Goal: Task Accomplishment & Management: Manage account settings

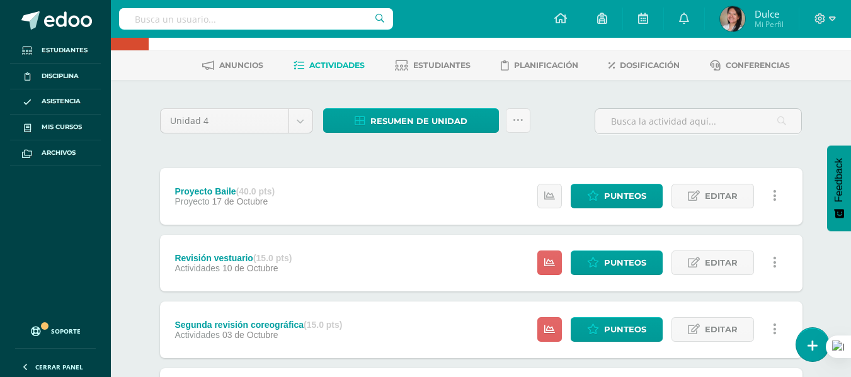
scroll to position [189, 0]
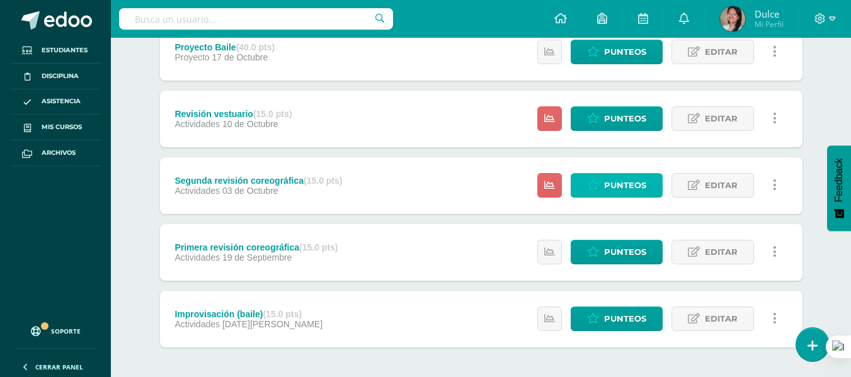
click at [646, 191] on span "Punteos" at bounding box center [625, 185] width 42 height 23
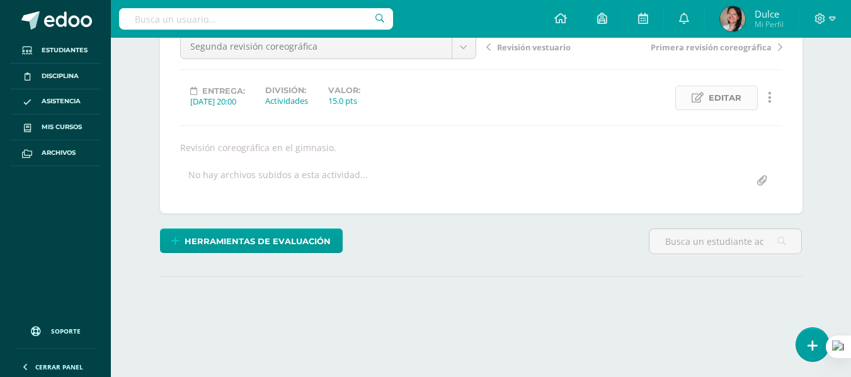
scroll to position [205, 0]
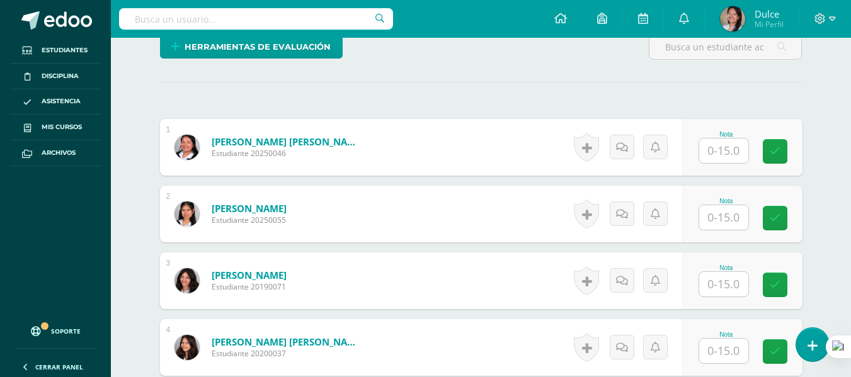
click at [741, 153] on input "text" at bounding box center [723, 151] width 49 height 25
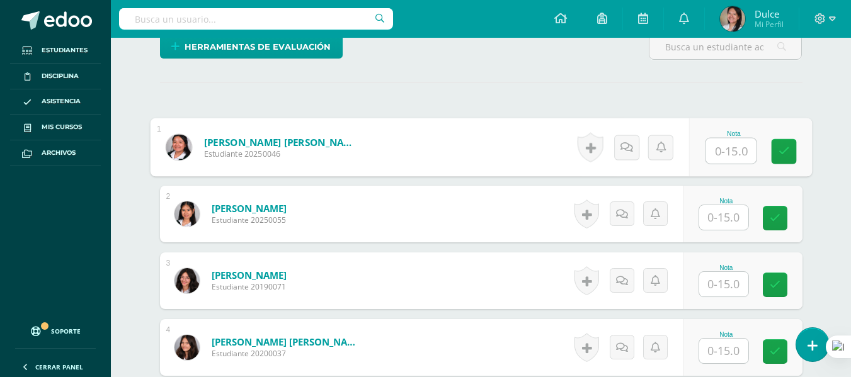
scroll to position [331, 0]
type input "15"
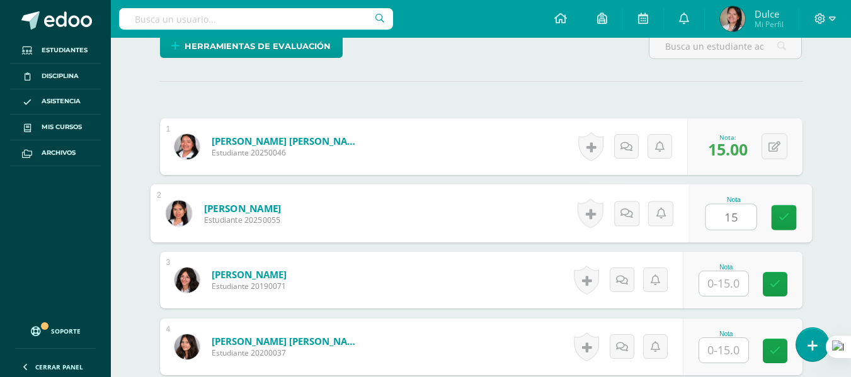
type input "15"
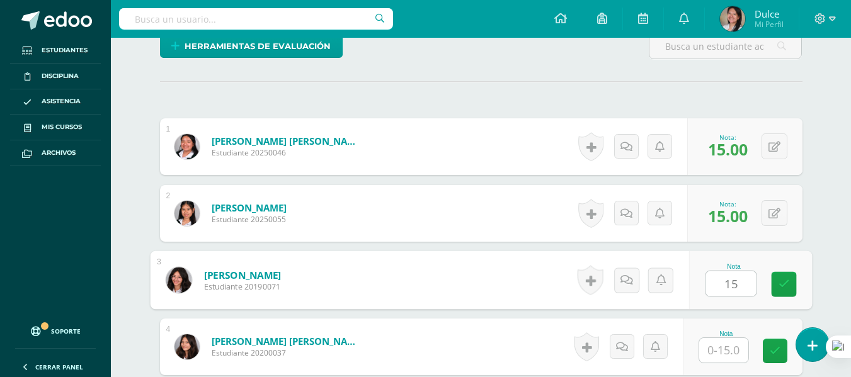
scroll to position [332, 0]
type input "15"
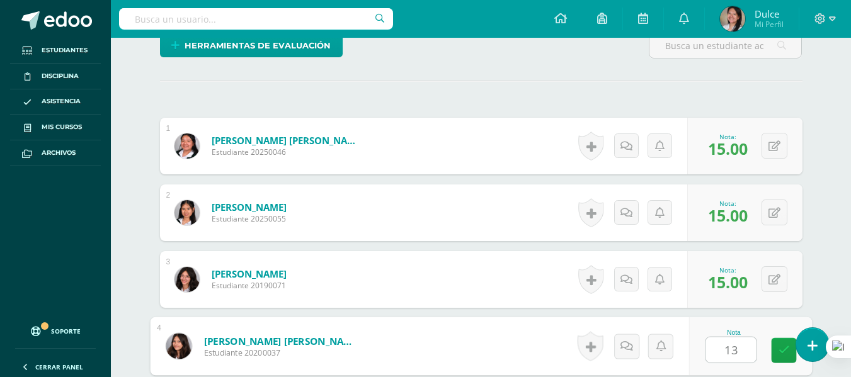
type input "13"
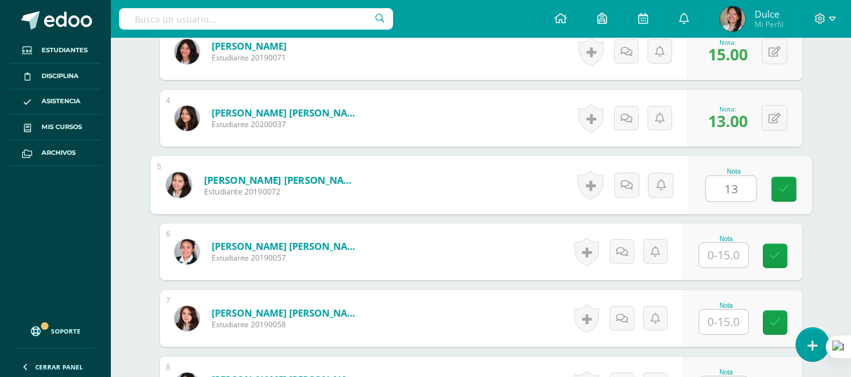
scroll to position [561, 0]
type input "13"
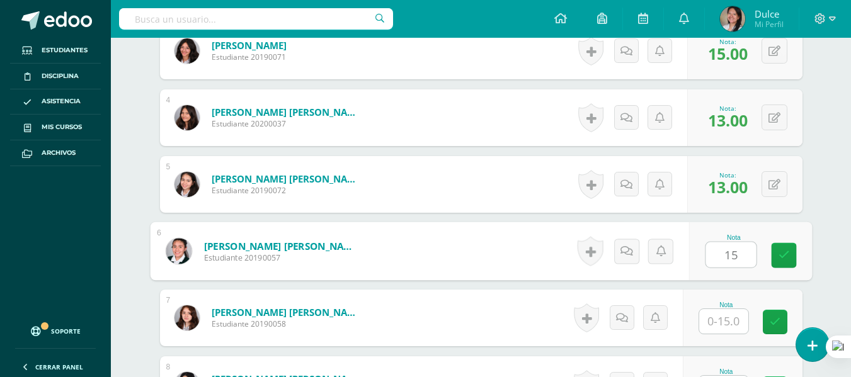
type input "15"
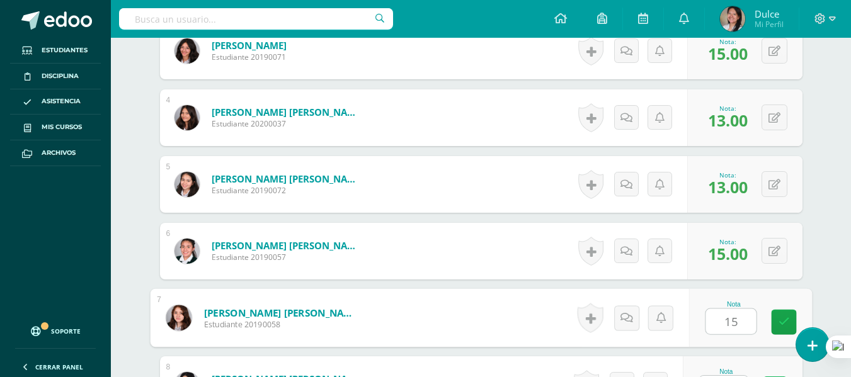
type input "15"
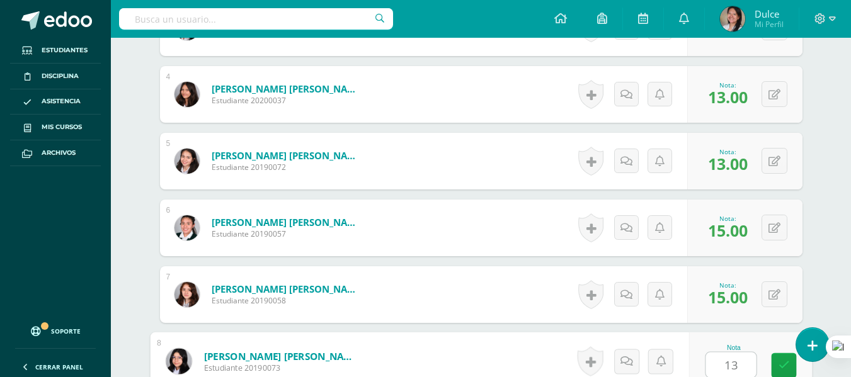
type input "13"
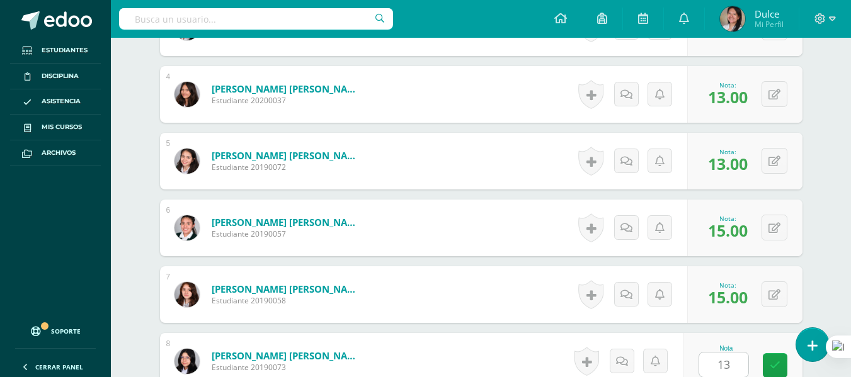
scroll to position [827, 0]
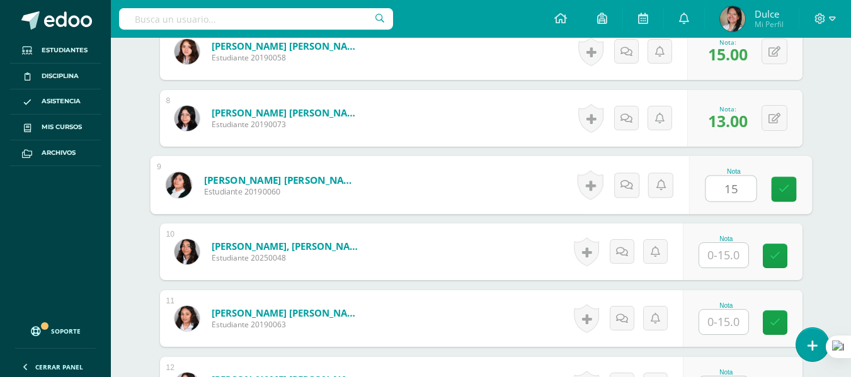
type input "15"
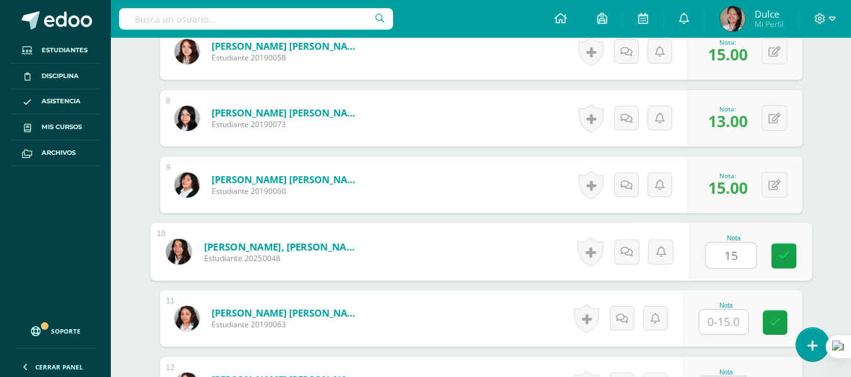
type input "15"
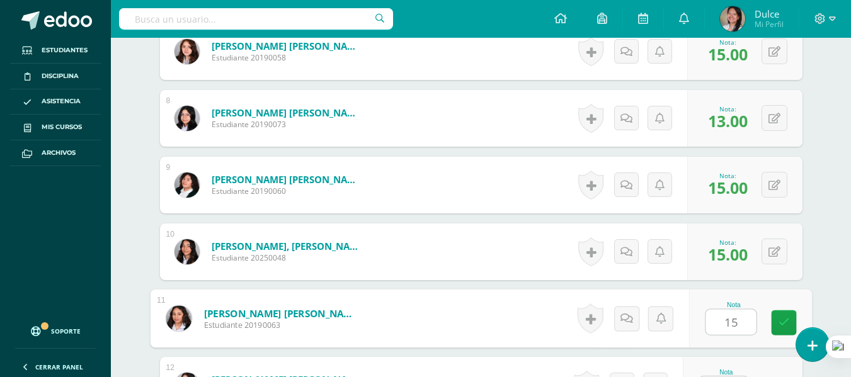
type input "15"
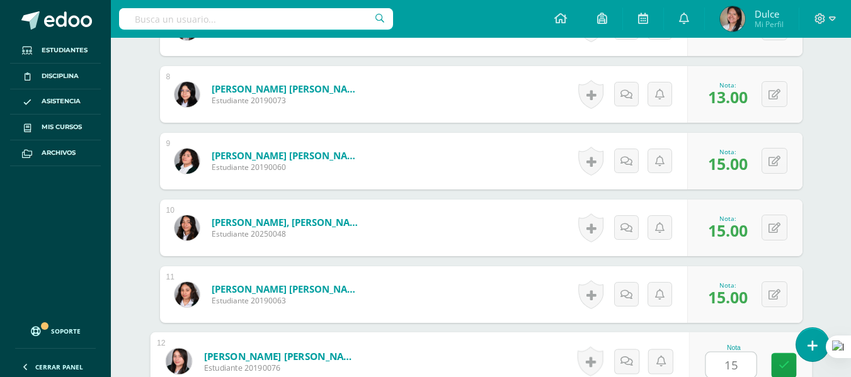
type input "15"
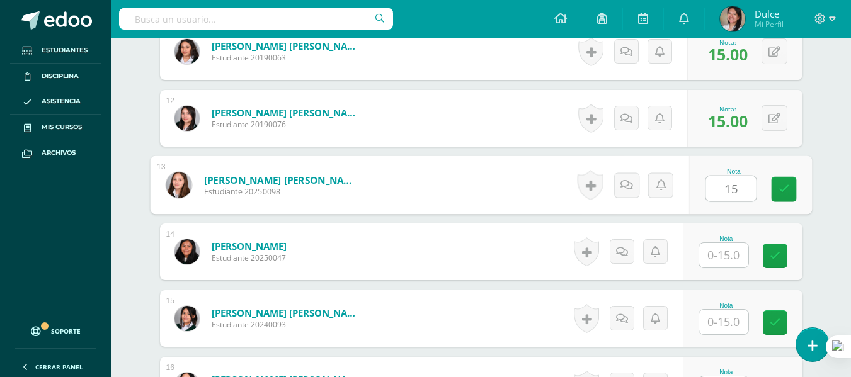
type input "15"
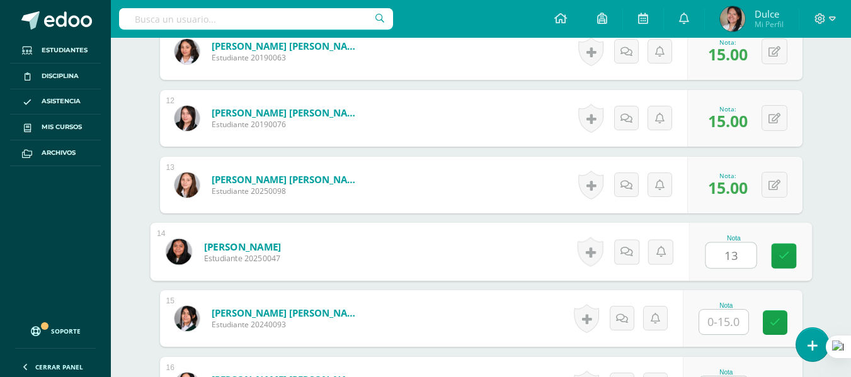
type input "13"
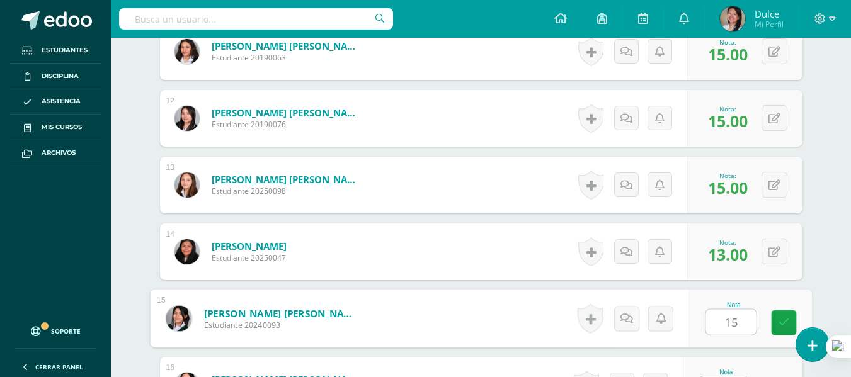
type input "15"
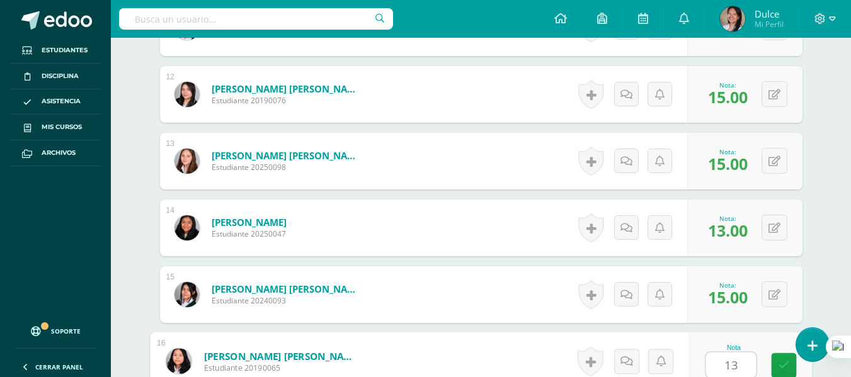
type input "13"
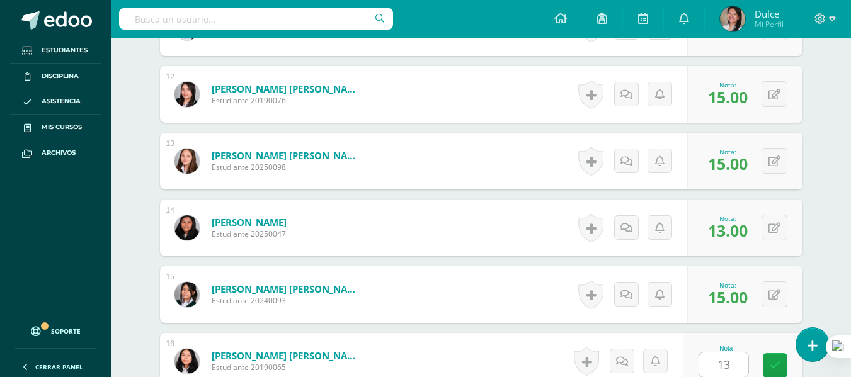
scroll to position [1361, 0]
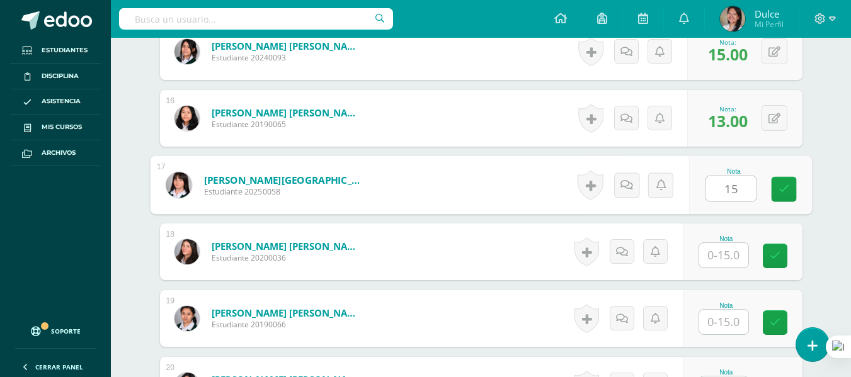
type input "15"
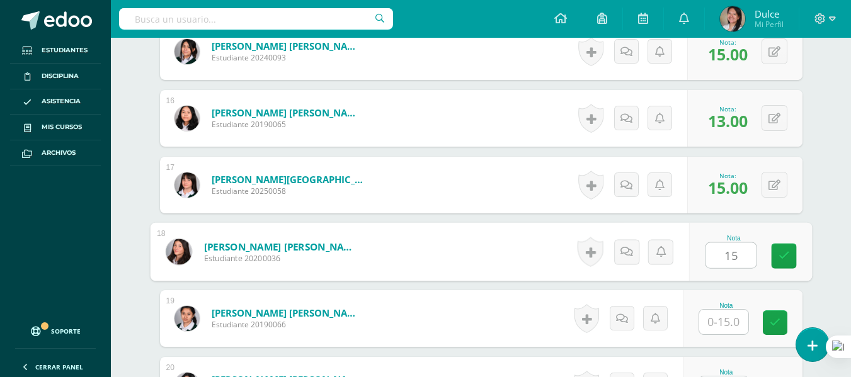
type input "15"
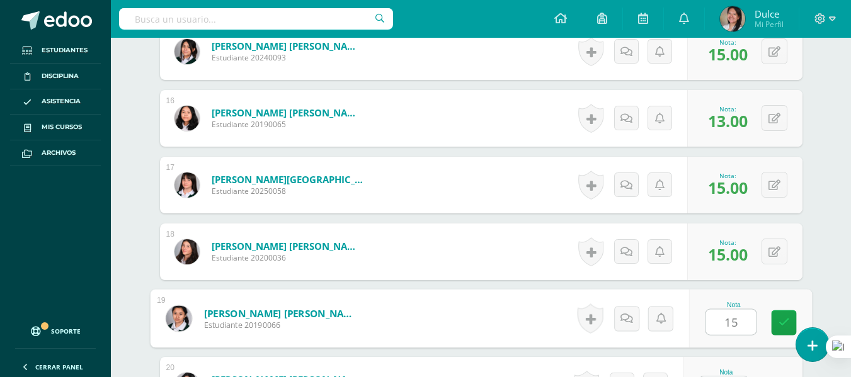
type input "15"
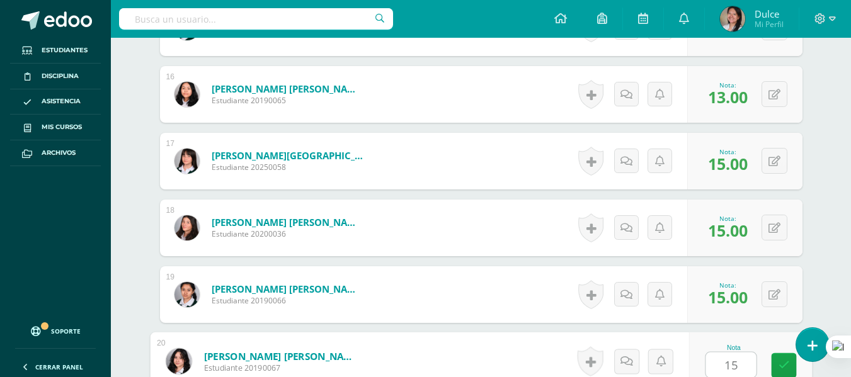
type input "15"
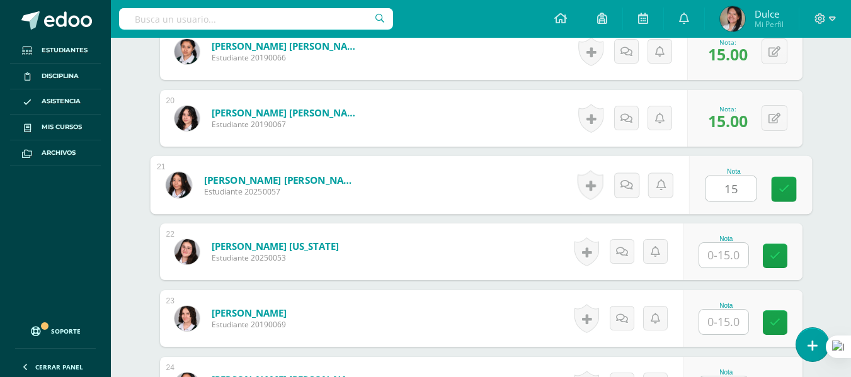
type input "15"
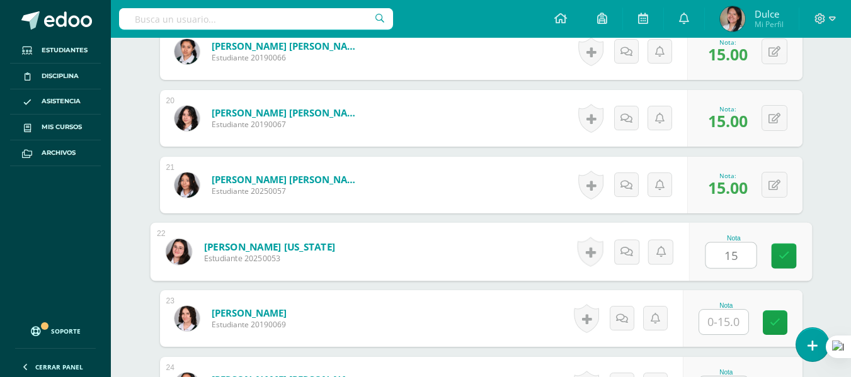
type input "15"
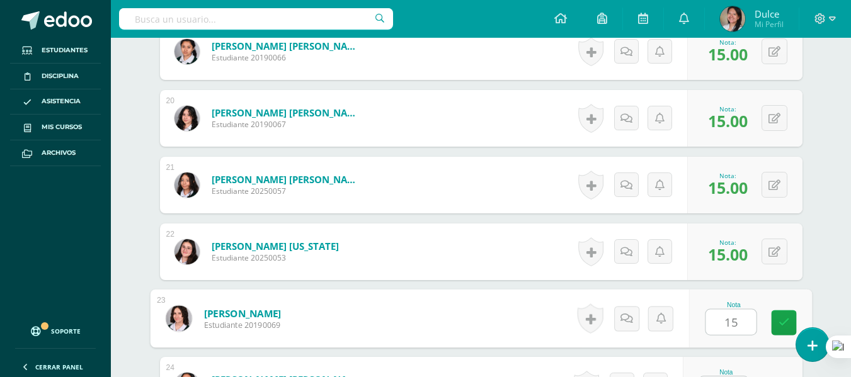
type input "15"
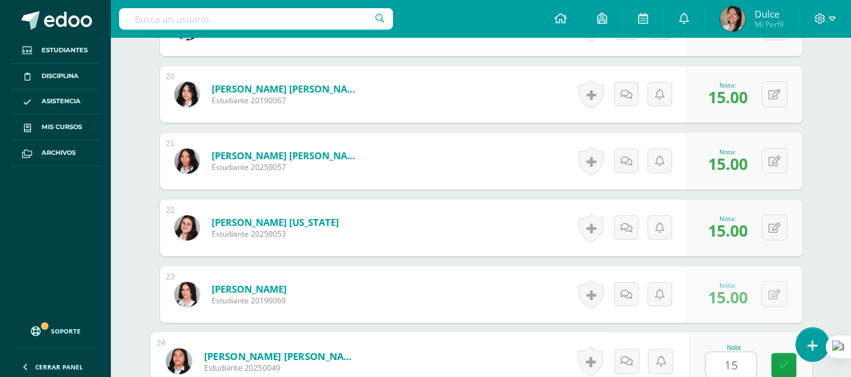
type input "15"
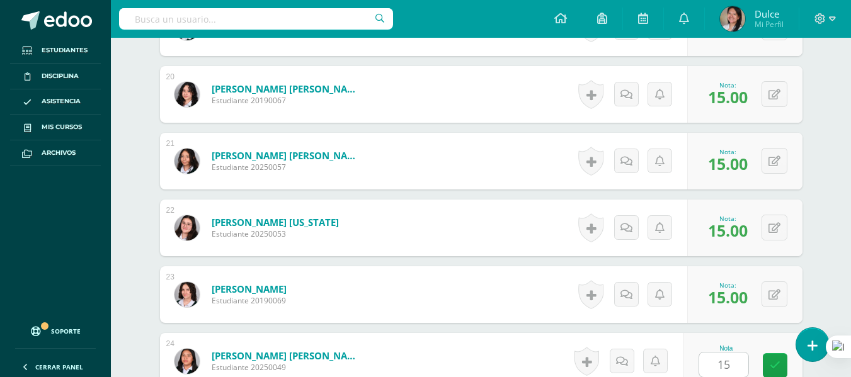
scroll to position [1895, 0]
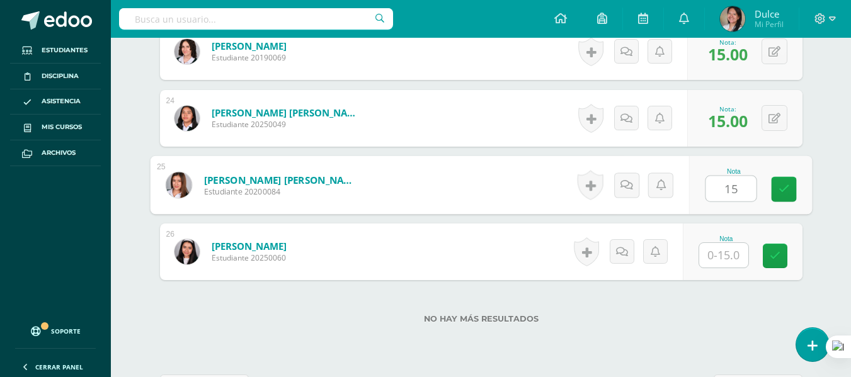
type input "15"
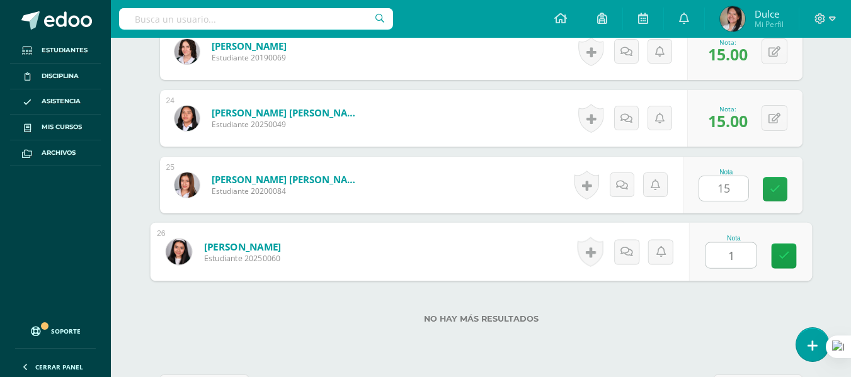
type input "15"
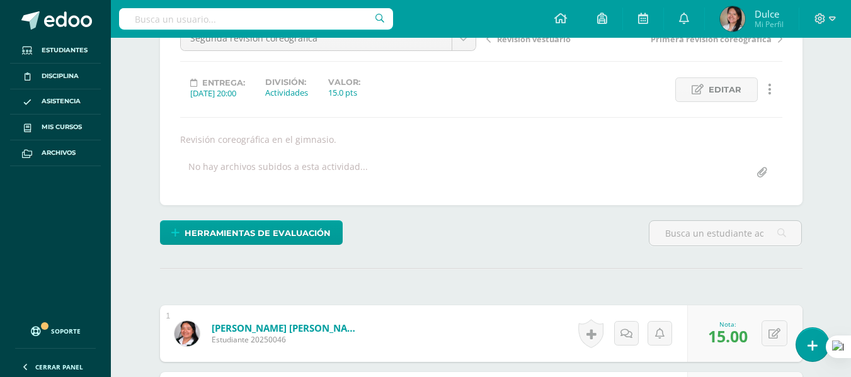
scroll to position [0, 0]
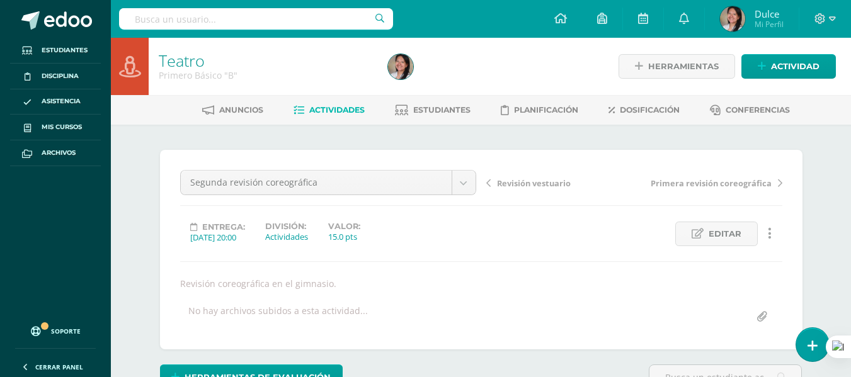
click at [309, 107] on span "Actividades" at bounding box center [336, 109] width 55 height 9
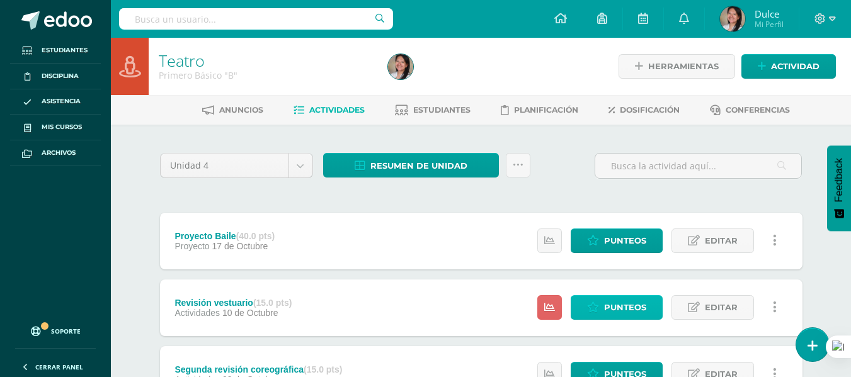
click at [632, 307] on span "Punteos" at bounding box center [625, 307] width 42 height 23
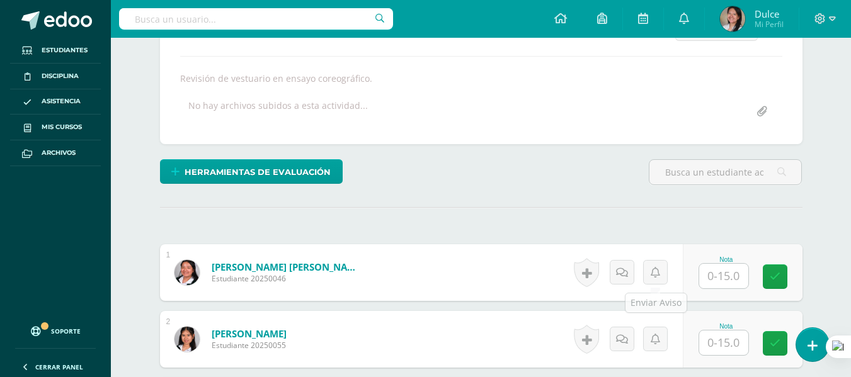
scroll to position [331, 0]
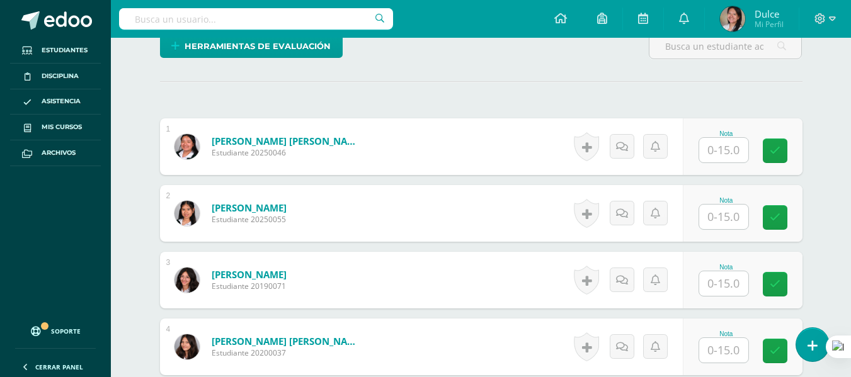
click at [727, 144] on input "text" at bounding box center [723, 150] width 49 height 25
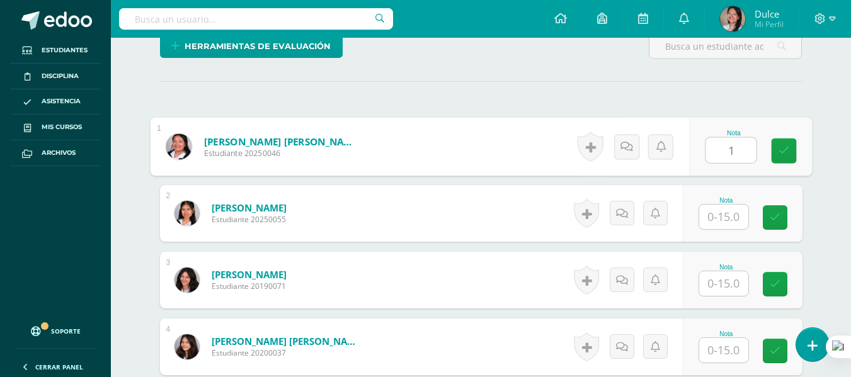
scroll to position [332, 0]
type input "15"
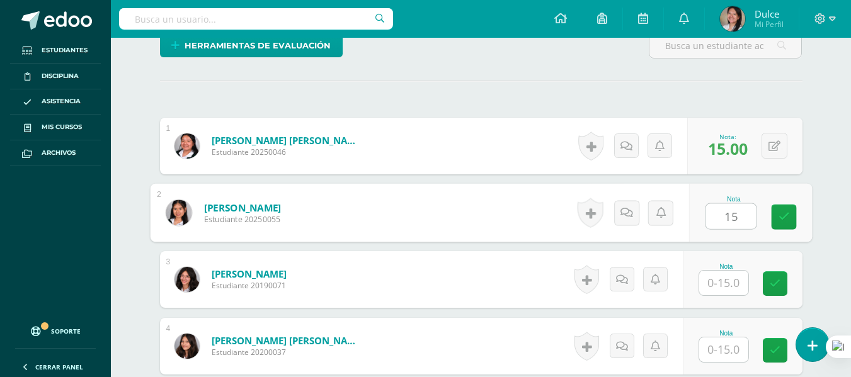
type input "15"
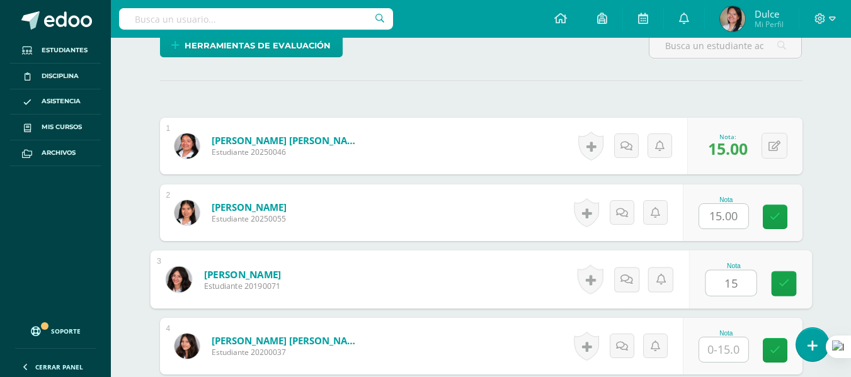
type input "15"
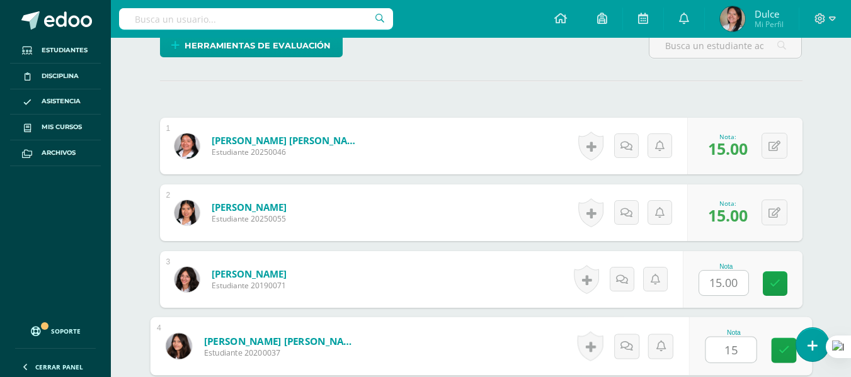
type input "15"
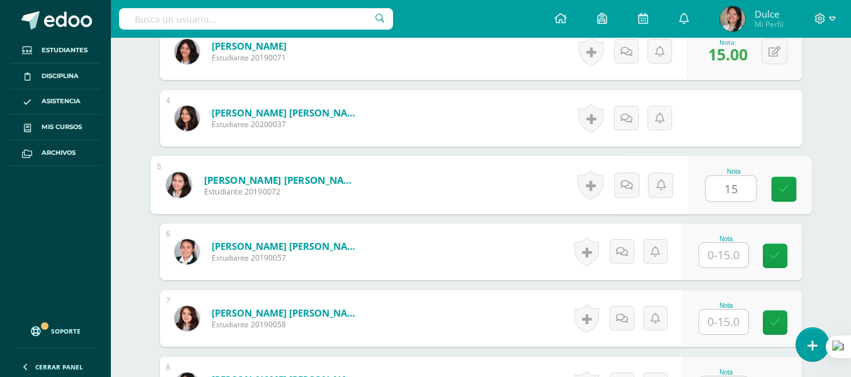
type input "15"
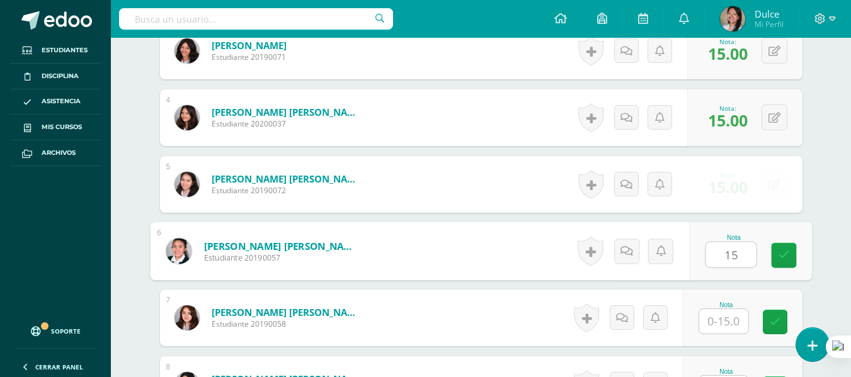
type input "15"
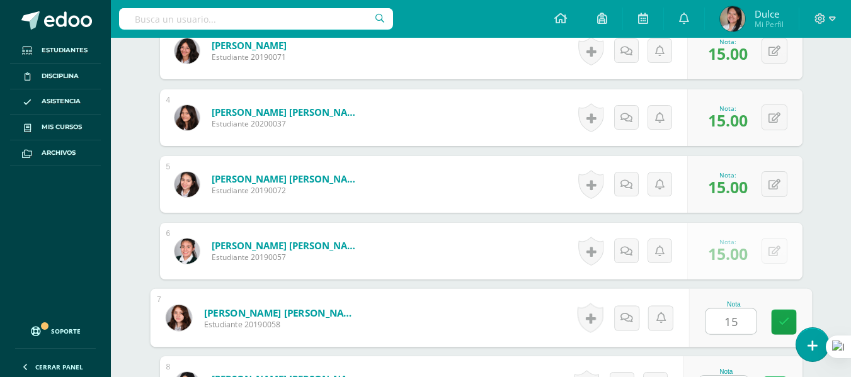
type input "15"
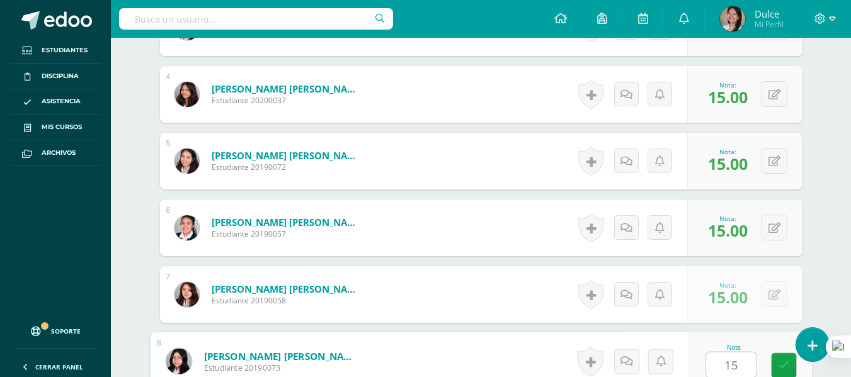
type input "15"
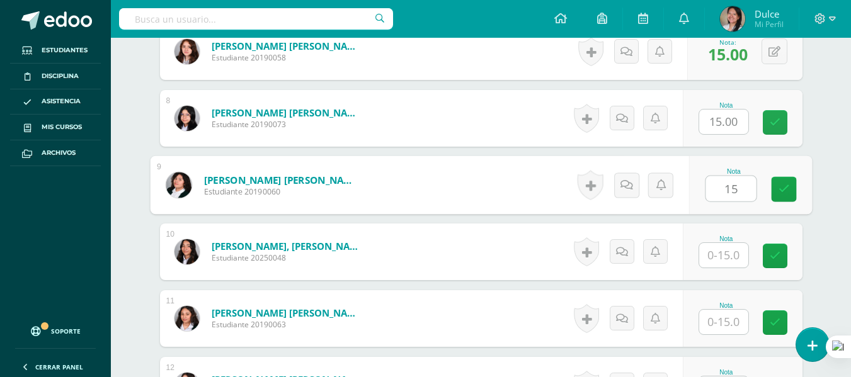
type input "15"
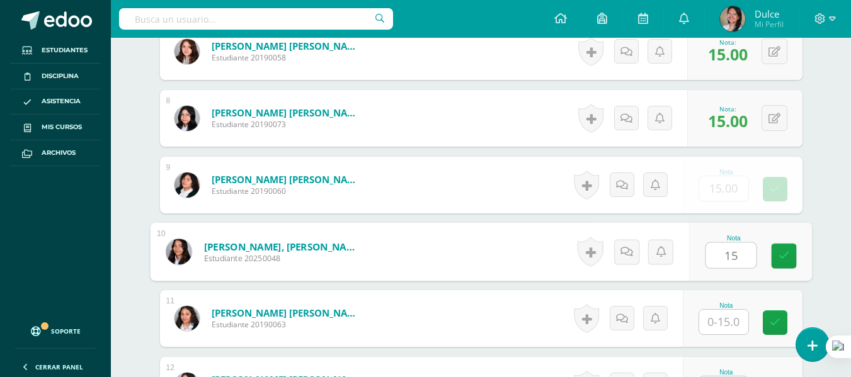
type input "15"
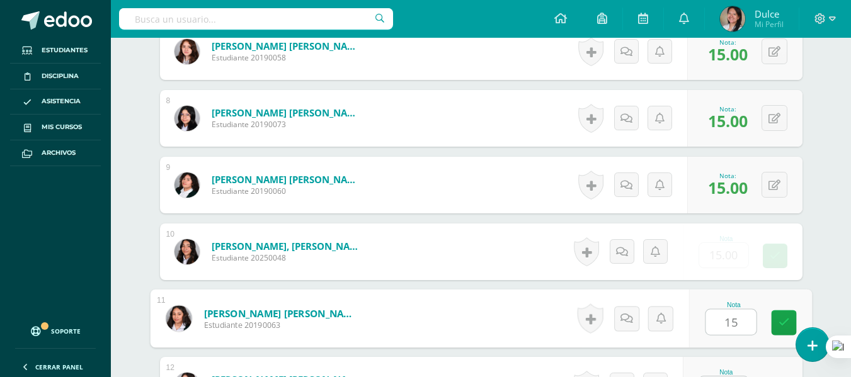
type input "15"
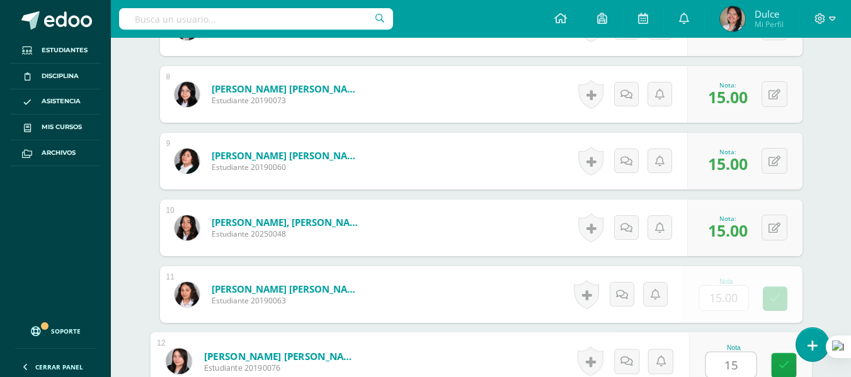
type input "15"
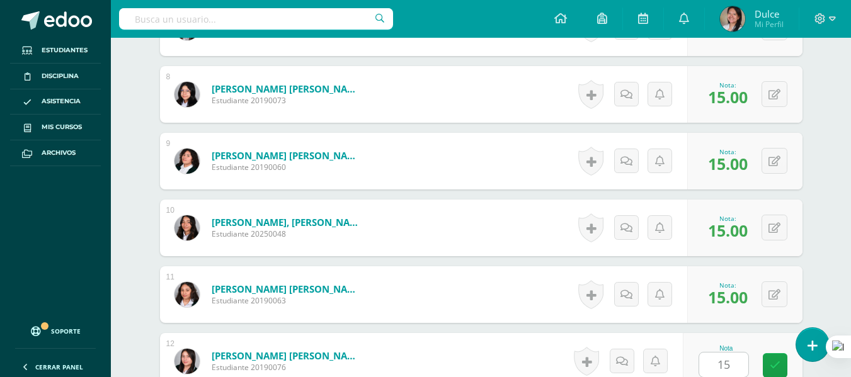
scroll to position [1094, 0]
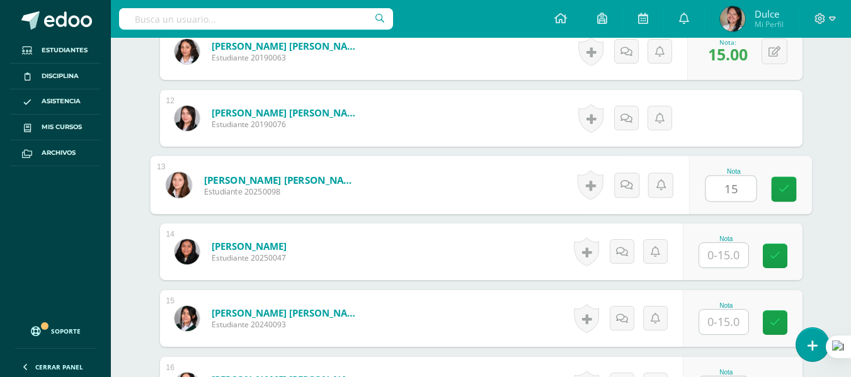
type input "15"
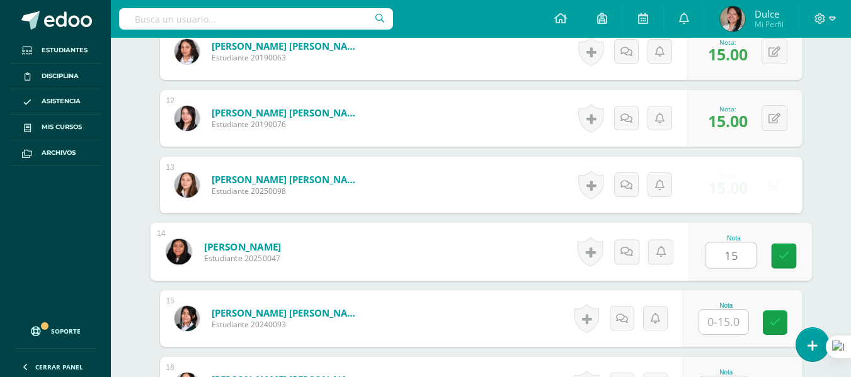
type input "15"
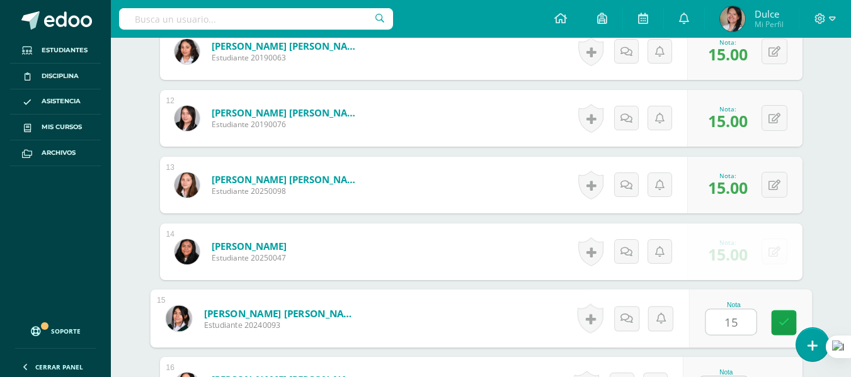
type input "15"
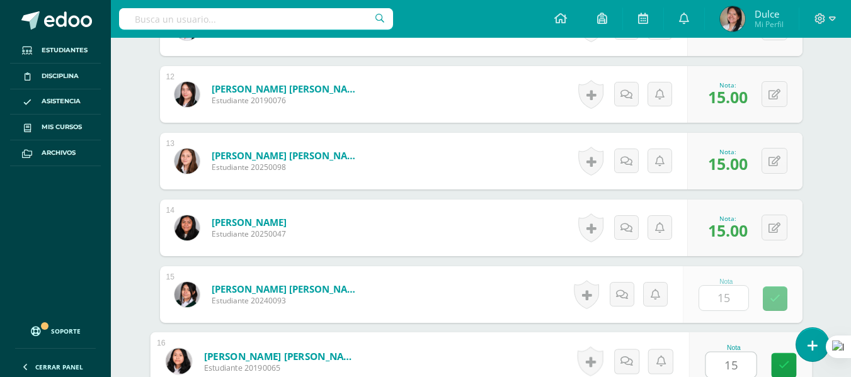
type input "15"
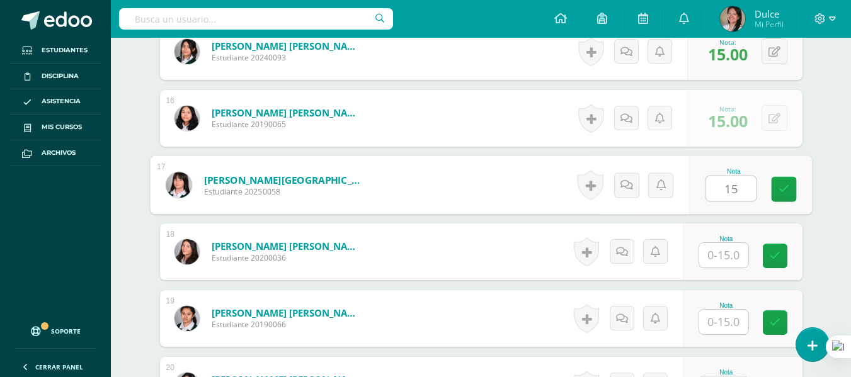
type input "15"
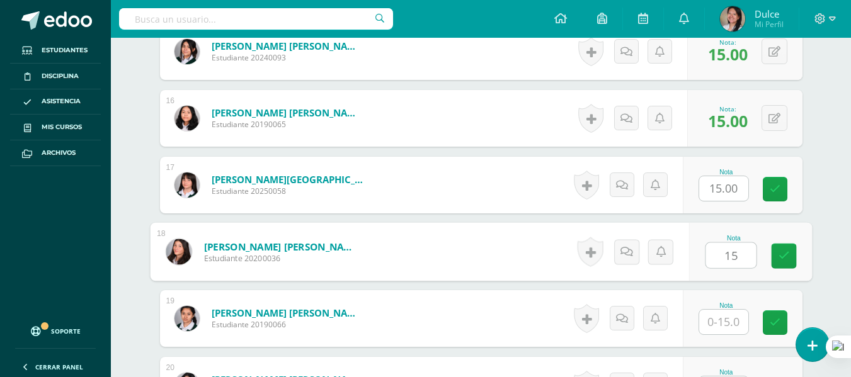
type input "15"
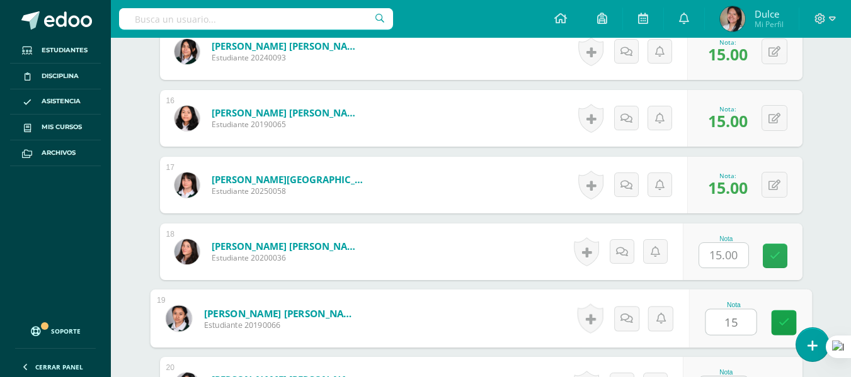
type input "15"
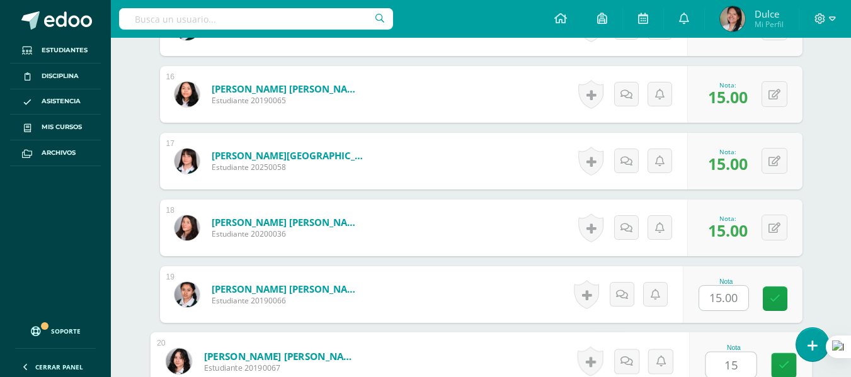
type input "15"
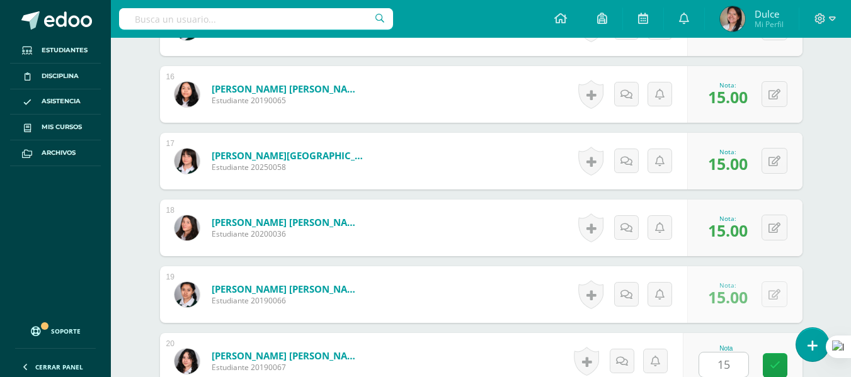
scroll to position [1628, 0]
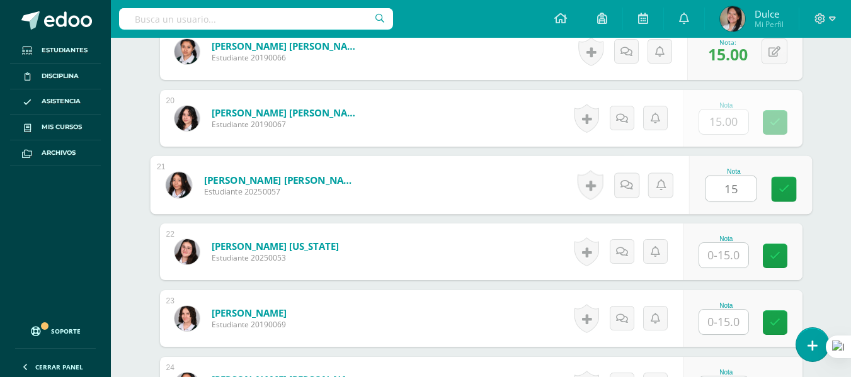
type input "15"
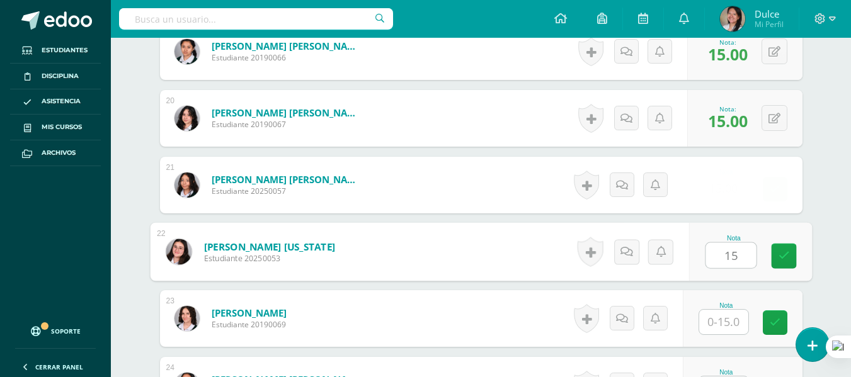
type input "15"
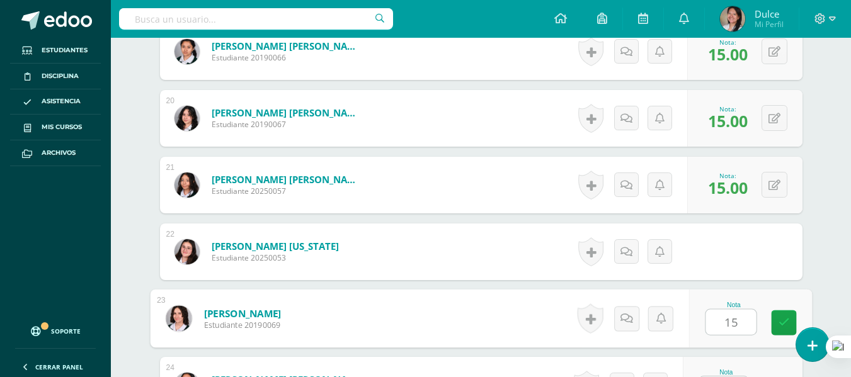
type input "15"
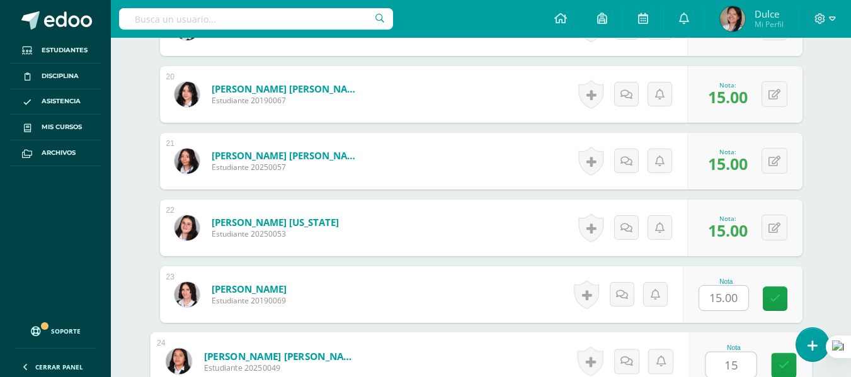
type input "15"
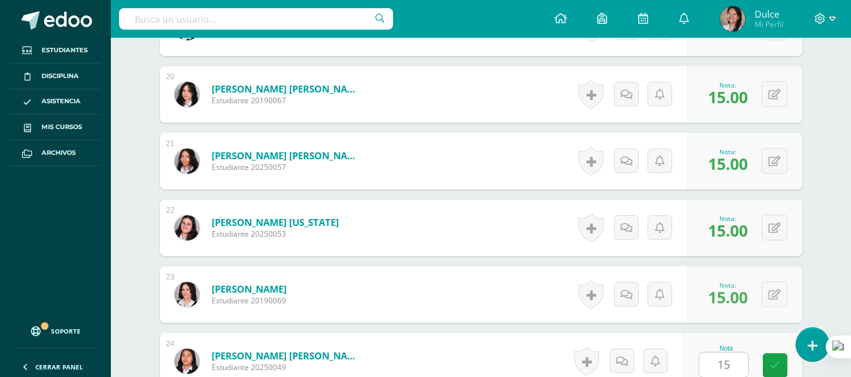
scroll to position [1895, 0]
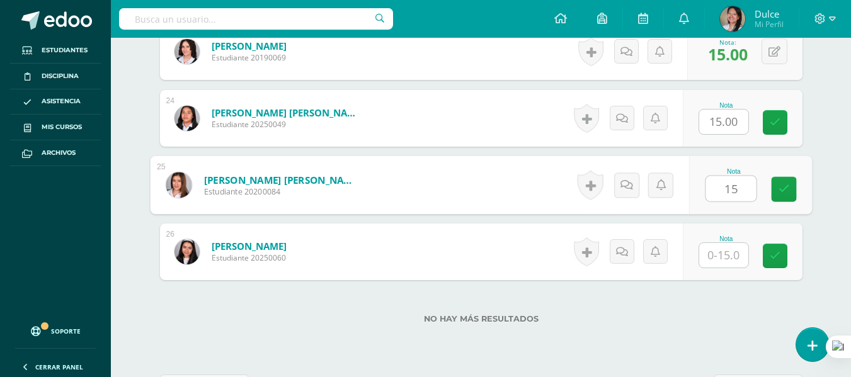
type input "15"
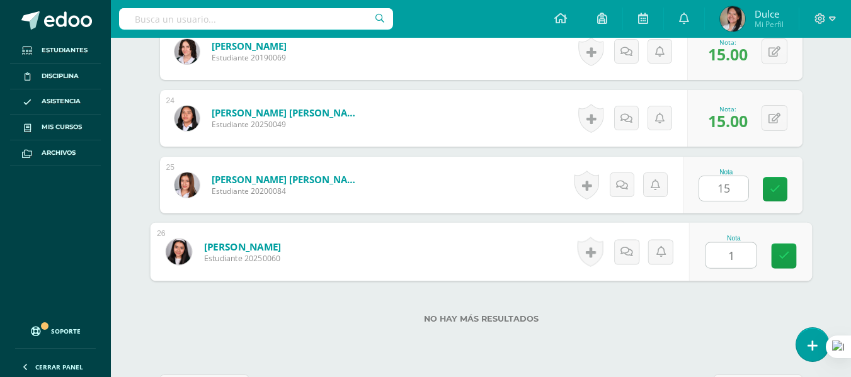
type input "15"
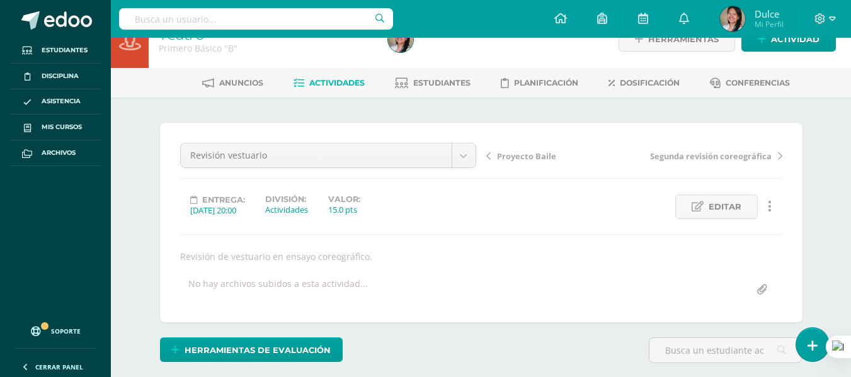
scroll to position [0, 0]
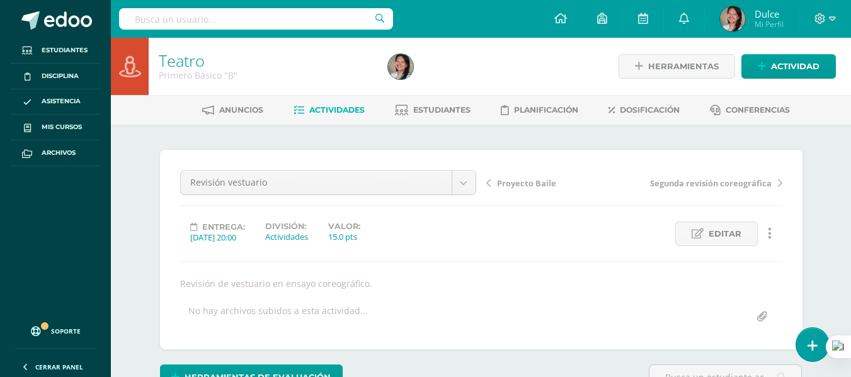
click at [317, 108] on span "Actividades" at bounding box center [336, 109] width 55 height 9
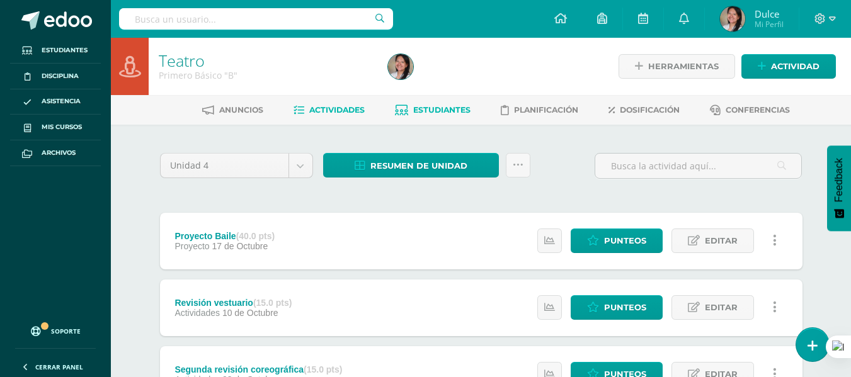
click at [457, 102] on link "Estudiantes" at bounding box center [433, 110] width 76 height 20
